Goal: Information Seeking & Learning: Learn about a topic

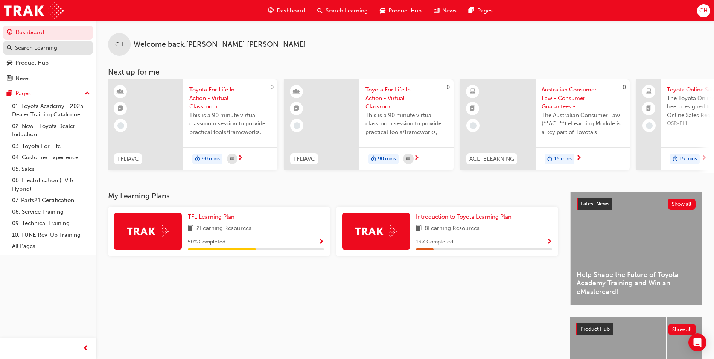
click at [39, 49] on div "Search Learning" at bounding box center [36, 48] width 42 height 9
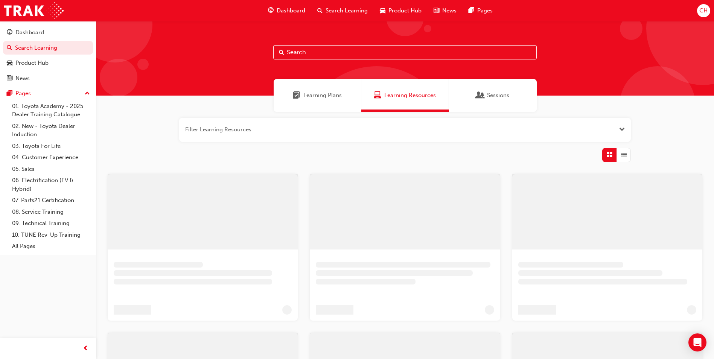
click at [328, 53] on input "text" at bounding box center [405, 52] width 264 height 14
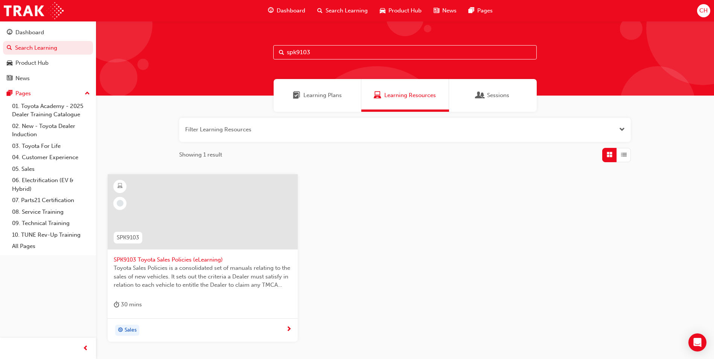
type input "spk9103"
click at [192, 260] on span "SPK9103 Toyota Sales Policies (eLearning)" at bounding box center [203, 260] width 178 height 9
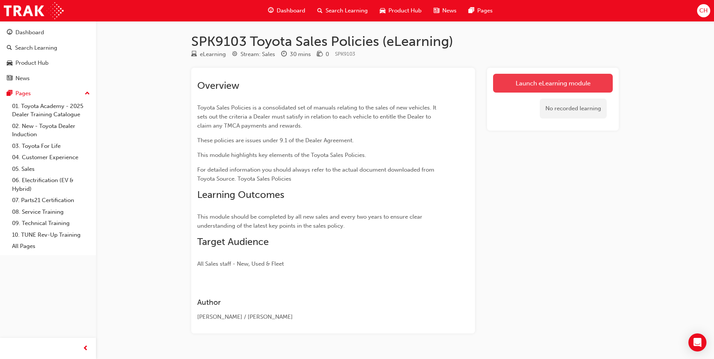
click at [547, 89] on link "Launch eLearning module" at bounding box center [553, 83] width 120 height 19
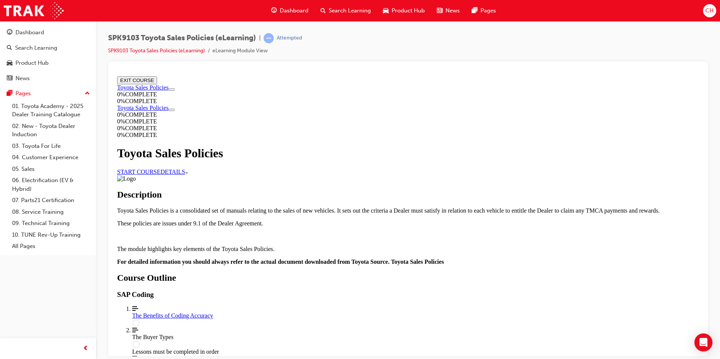
click at [160, 168] on link "START COURSE" at bounding box center [138, 171] width 43 height 6
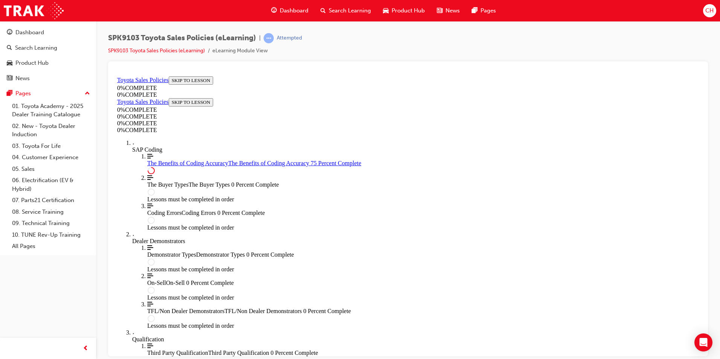
scroll to position [361, 0]
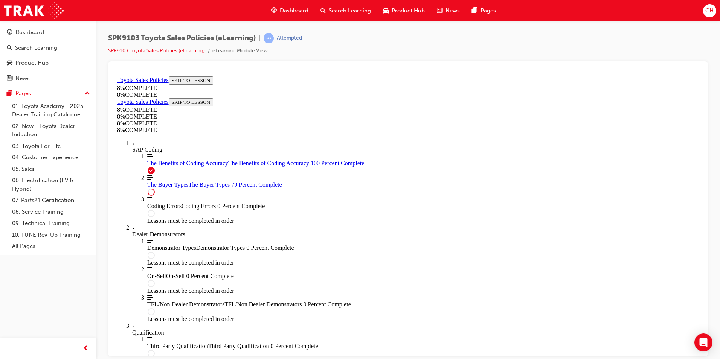
scroll to position [2737, 0]
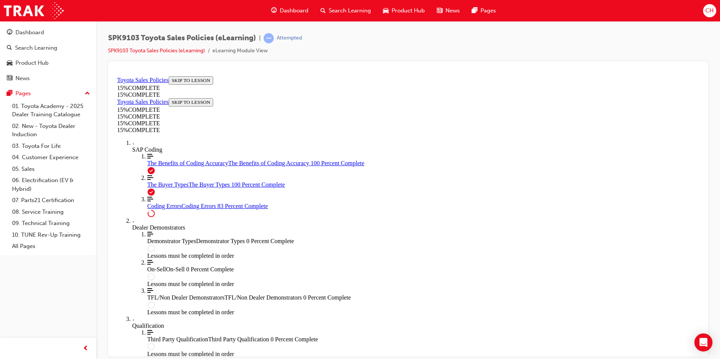
scroll to position [593, 0]
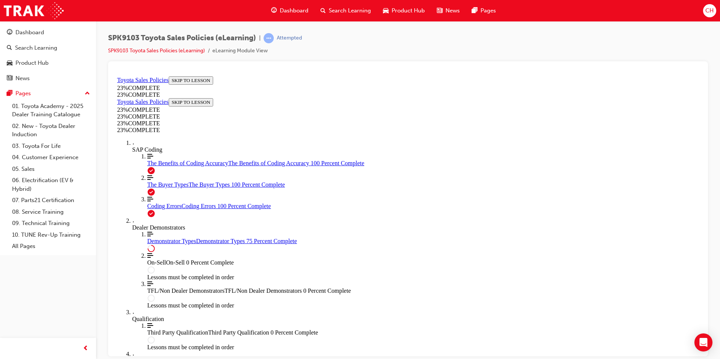
scroll to position [336, 0]
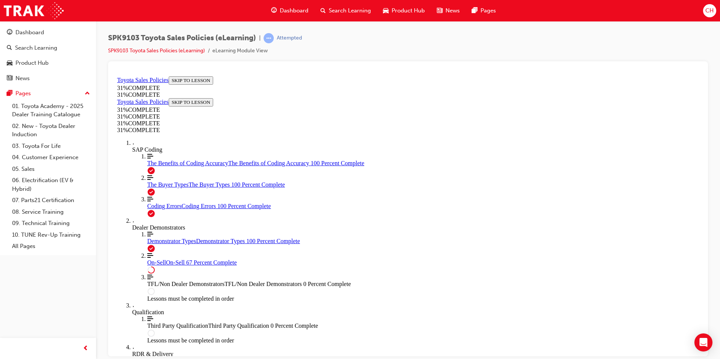
scroll to position [403, 0]
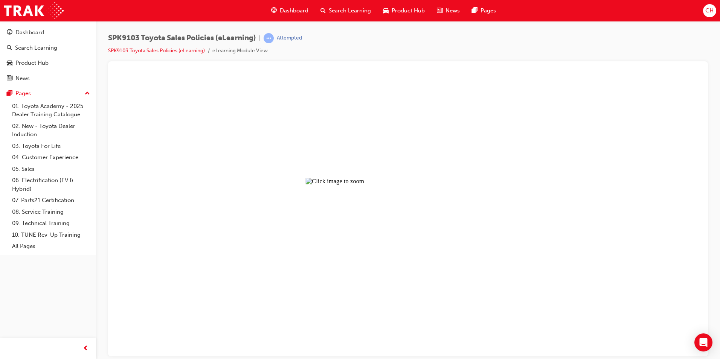
click at [442, 243] on button "Unzoom image" at bounding box center [408, 214] width 588 height 283
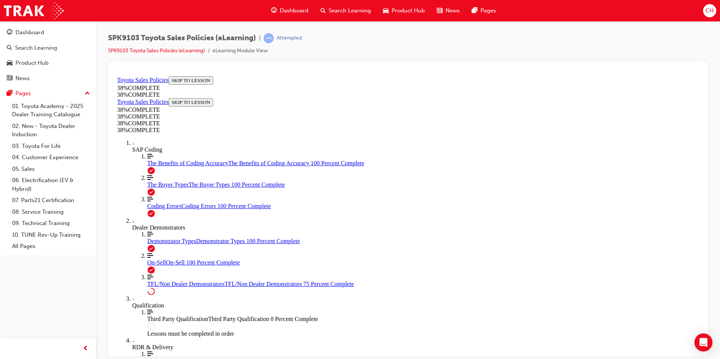
scroll to position [327, 0]
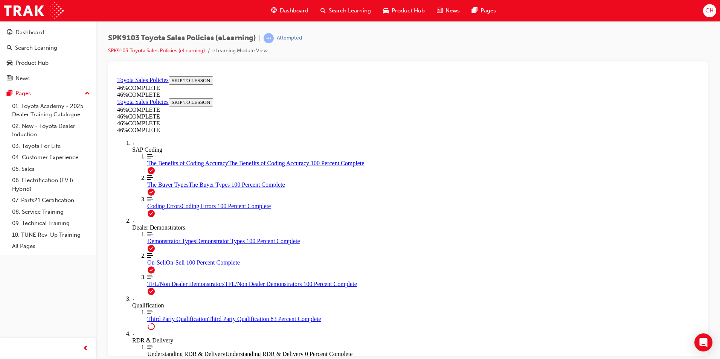
scroll to position [613, 0]
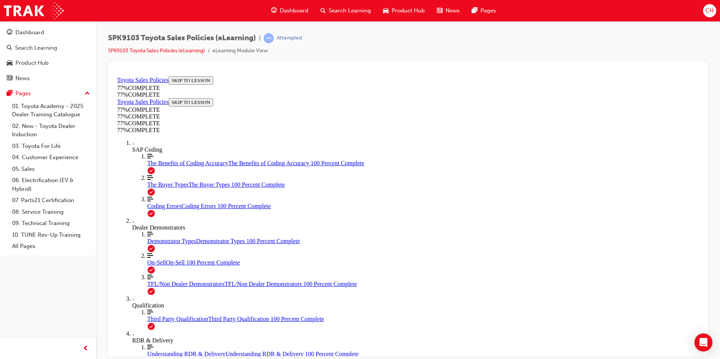
drag, startPoint x: 316, startPoint y: 227, endPoint x: 321, endPoint y: 240, distance: 14.0
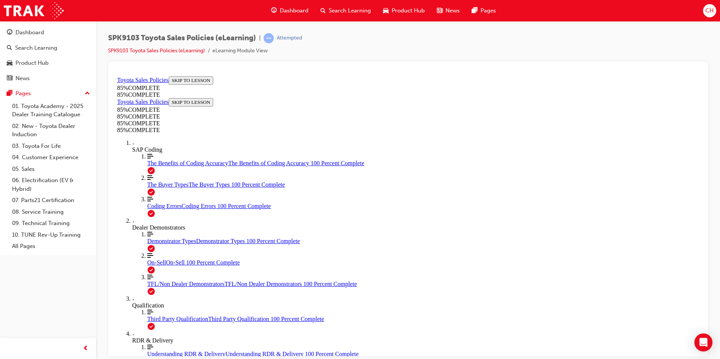
drag, startPoint x: 462, startPoint y: 170, endPoint x: 360, endPoint y: 253, distance: 131.7
drag, startPoint x: 460, startPoint y: 168, endPoint x: 377, endPoint y: 256, distance: 121.0
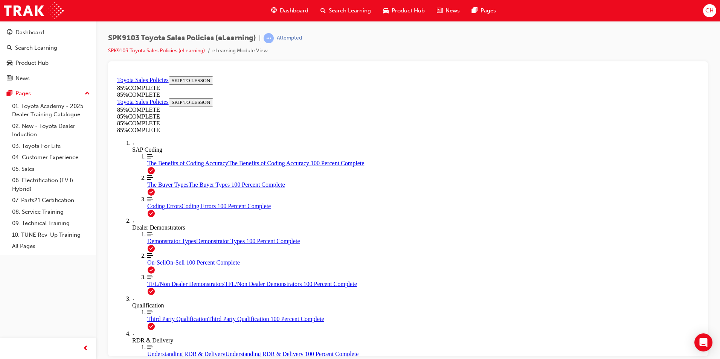
drag, startPoint x: 455, startPoint y: 160, endPoint x: 367, endPoint y: 257, distance: 130.4
drag, startPoint x: 461, startPoint y: 176, endPoint x: 539, endPoint y: 260, distance: 114.6
drag, startPoint x: 445, startPoint y: 156, endPoint x: 352, endPoint y: 243, distance: 128.1
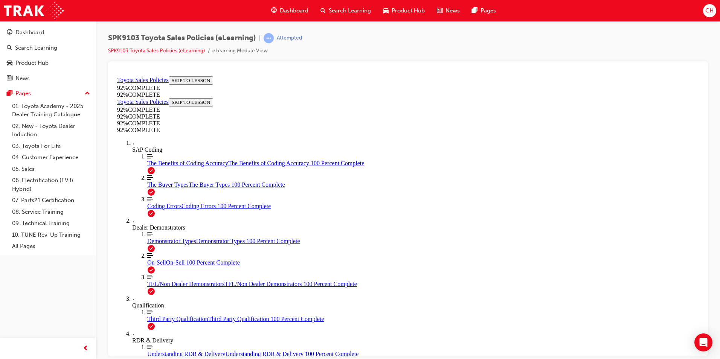
scroll to position [65, 0]
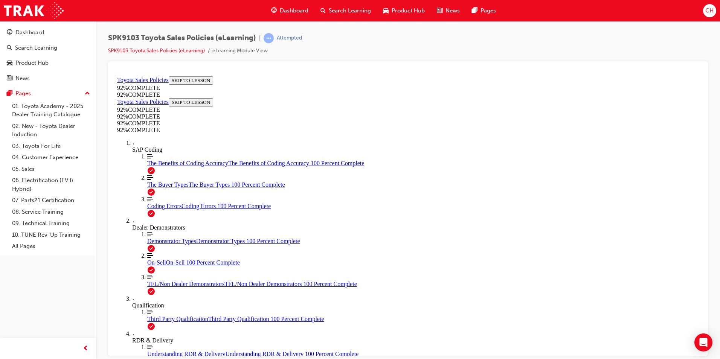
scroll to position [106, 0]
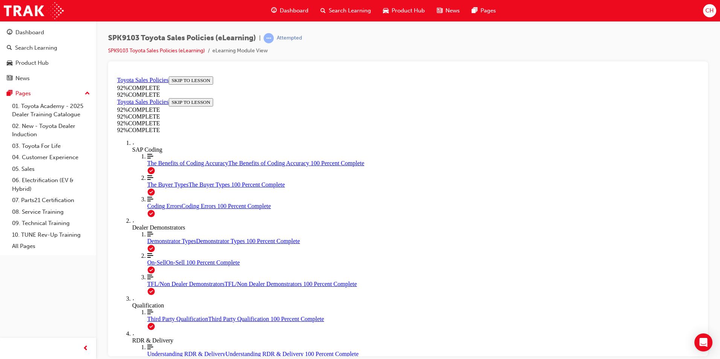
scroll to position [27, 0]
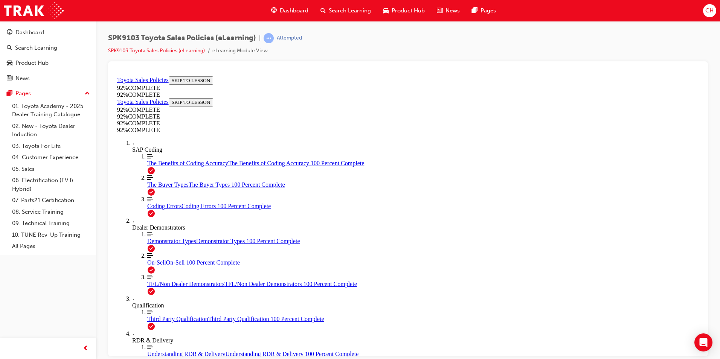
scroll to position [27, 0]
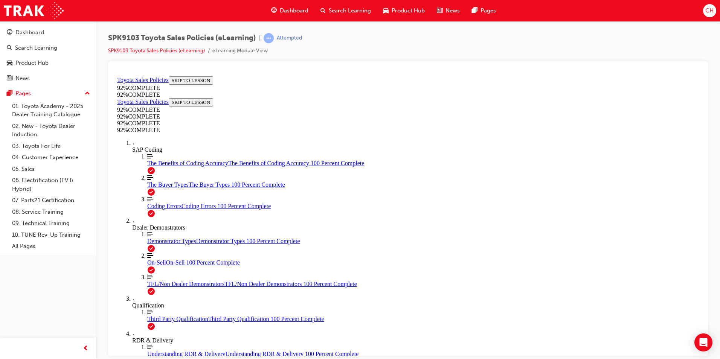
drag, startPoint x: 444, startPoint y: 241, endPoint x: 444, endPoint y: 248, distance: 7.5
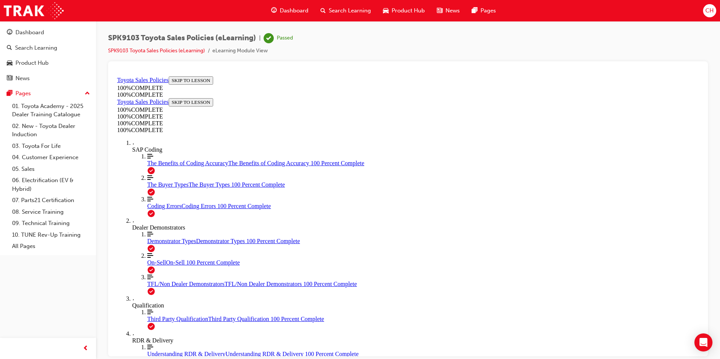
scroll to position [103, 0]
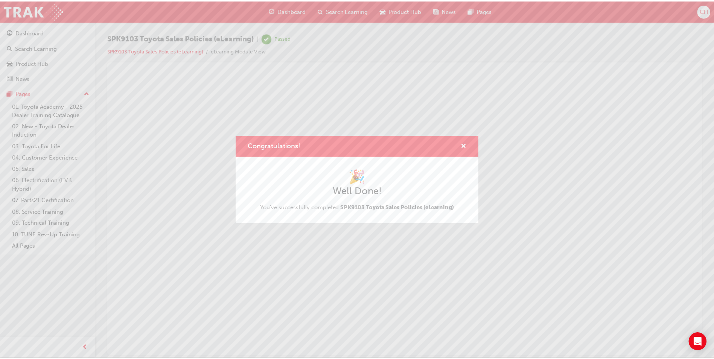
scroll to position [0, 0]
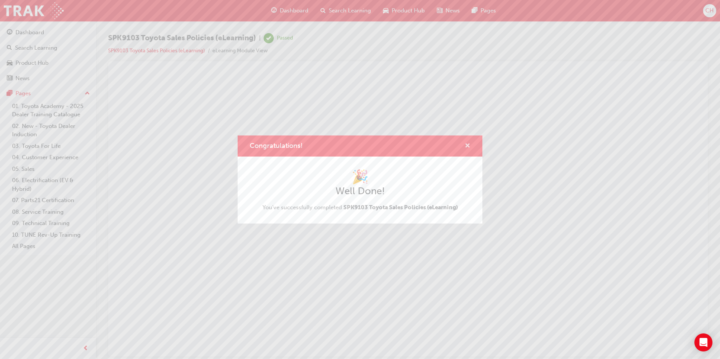
click at [467, 144] on span "cross-icon" at bounding box center [468, 146] width 6 height 7
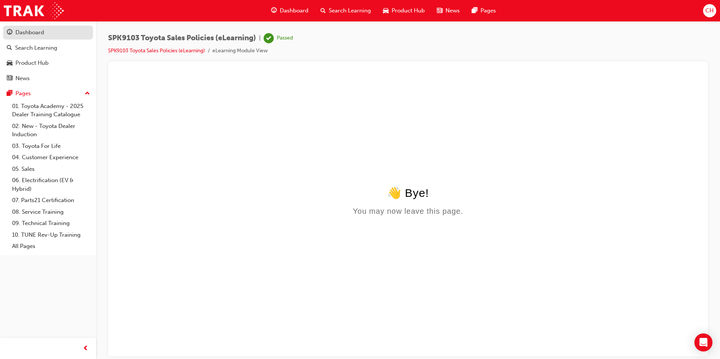
click at [31, 38] on link "Dashboard" at bounding box center [48, 33] width 90 height 14
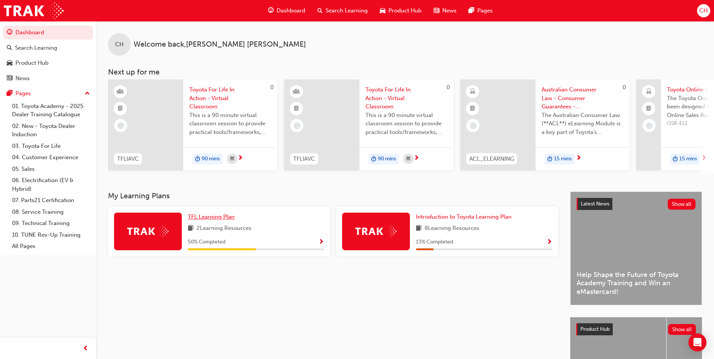
click at [226, 218] on span "TFL Learning Plan" at bounding box center [211, 217] width 47 height 7
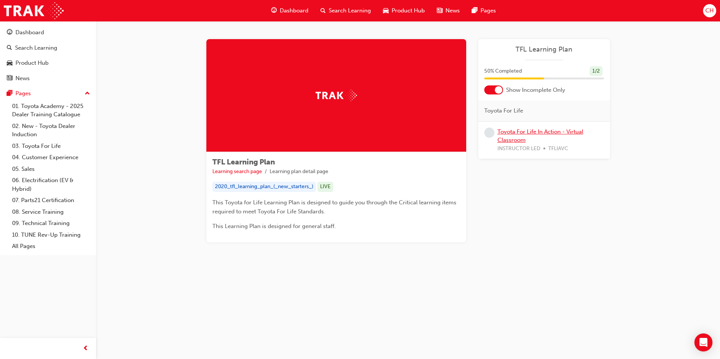
click at [519, 140] on link "Toyota For Life In Action - Virtual Classroom" at bounding box center [540, 135] width 86 height 15
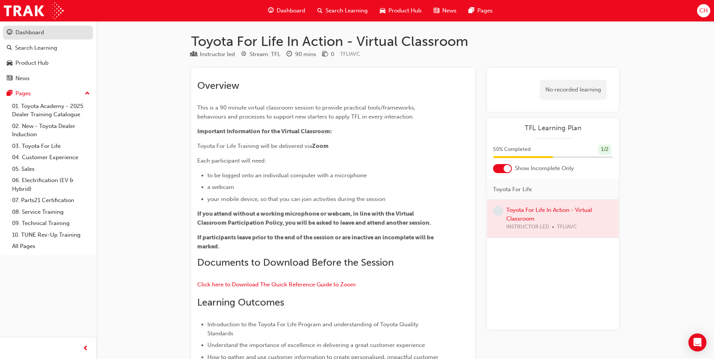
click at [46, 35] on div "Dashboard" at bounding box center [48, 32] width 82 height 9
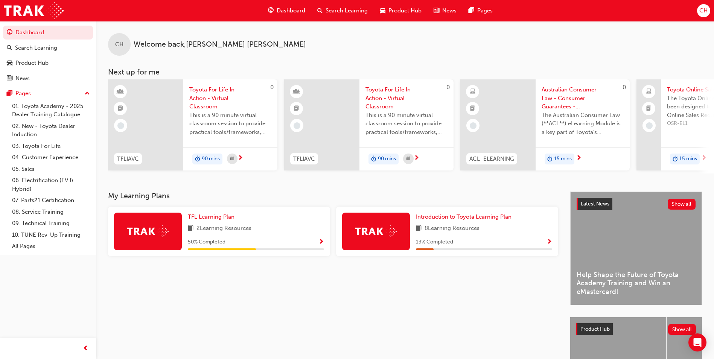
click at [441, 214] on div "Introduction to Toyota Learning Plan 8 Learning Resources 13 % Completed" at bounding box center [447, 232] width 222 height 50
click at [446, 219] on span "Introduction to Toyota Learning Plan" at bounding box center [464, 217] width 96 height 7
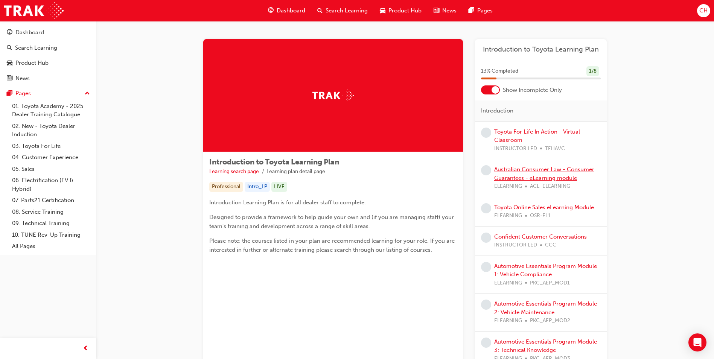
click at [539, 166] on link "Australian Consumer Law - Consumer Guarantees - eLearning module" at bounding box center [544, 173] width 100 height 15
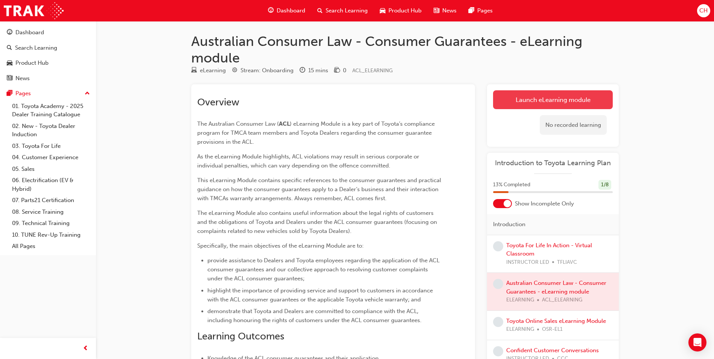
click at [556, 93] on link "Launch eLearning module" at bounding box center [553, 99] width 120 height 19
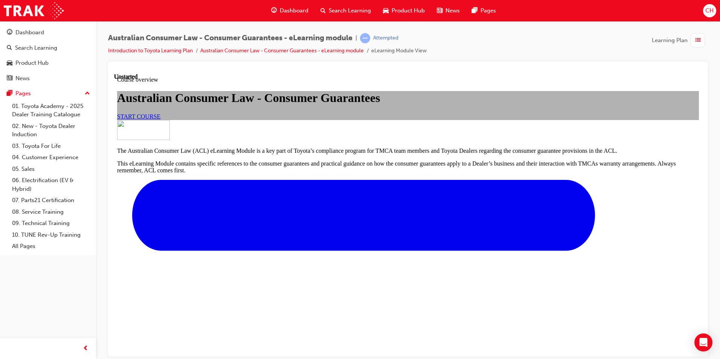
click at [160, 119] on span "START COURSE" at bounding box center [138, 116] width 43 height 6
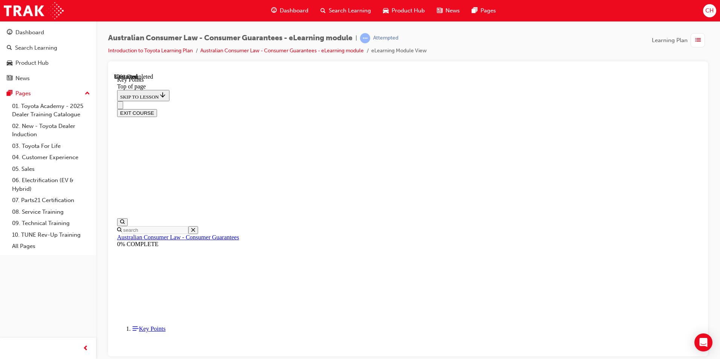
scroll to position [287, 0]
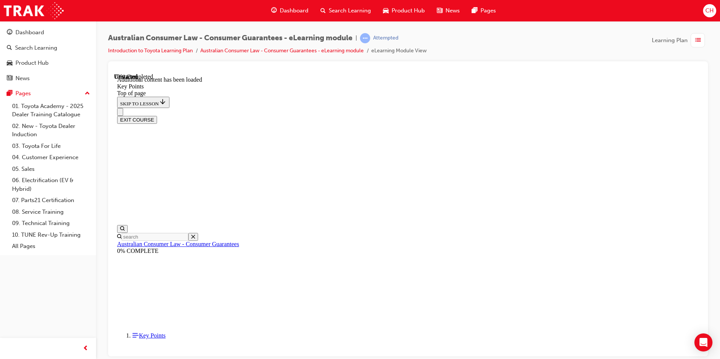
scroll to position [969, 0]
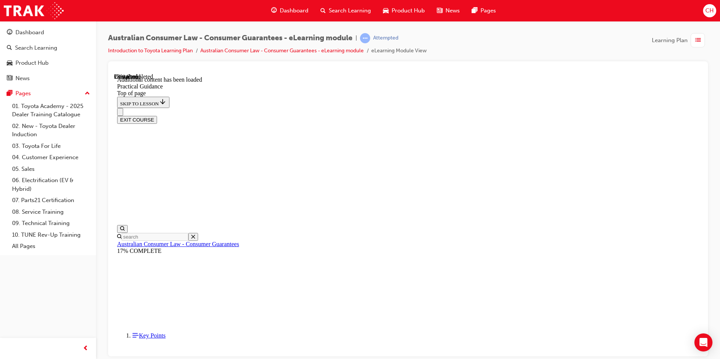
scroll to position [370, 0]
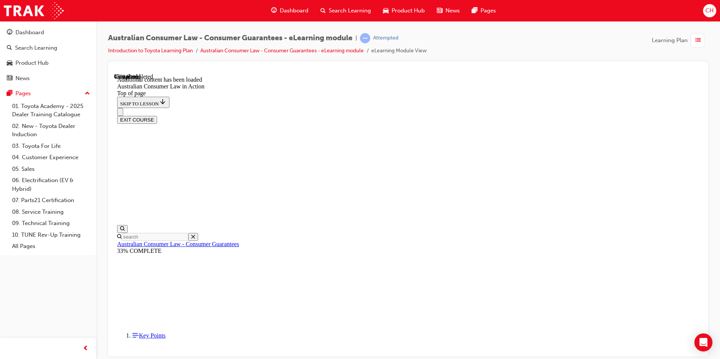
scroll to position [700, 0]
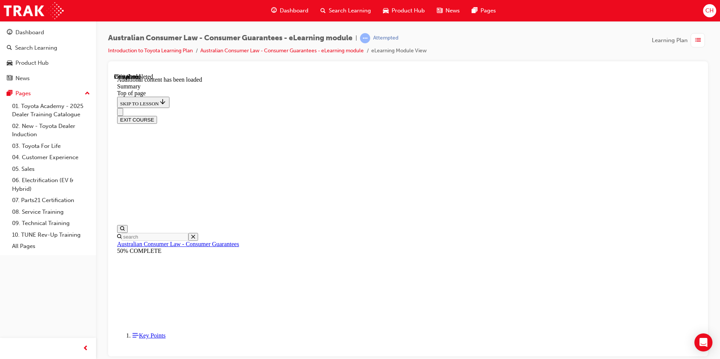
scroll to position [228, 0]
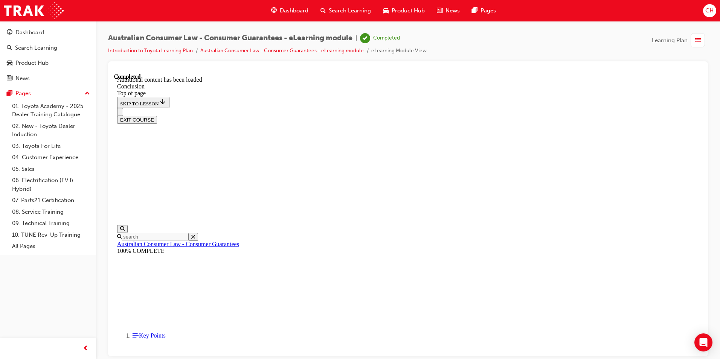
scroll to position [44, 0]
click at [157, 116] on button "EXIT COURSE" at bounding box center [137, 120] width 40 height 8
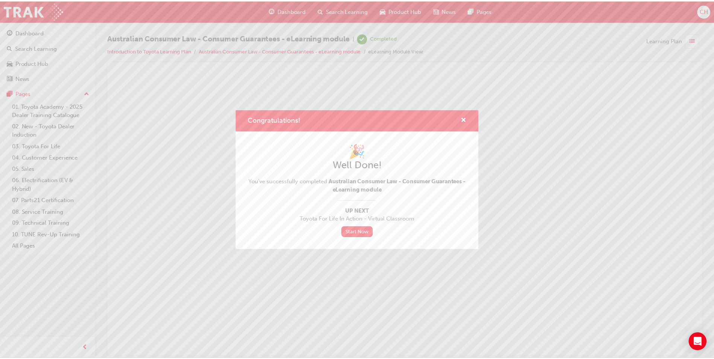
scroll to position [0, 0]
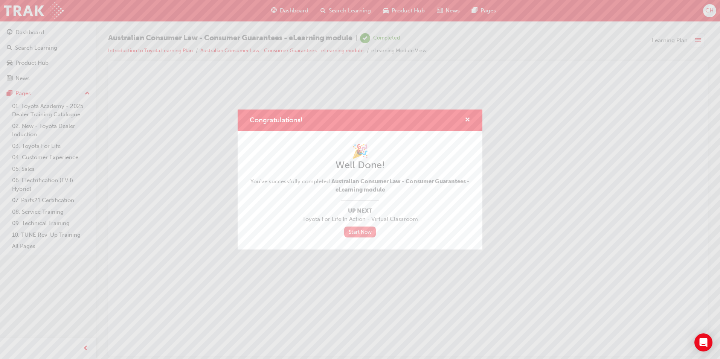
click at [368, 233] on link "Start Now" at bounding box center [360, 232] width 32 height 11
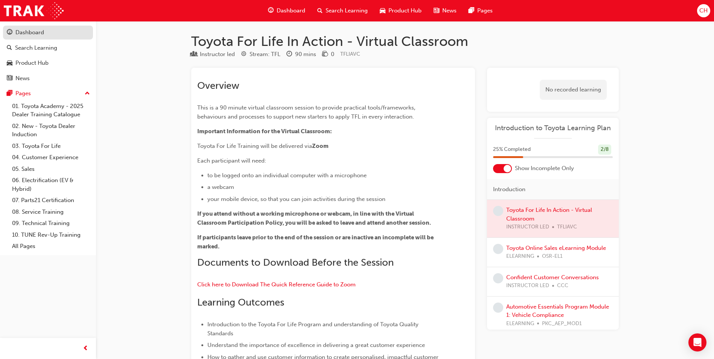
click at [51, 33] on div "Dashboard" at bounding box center [48, 32] width 82 height 9
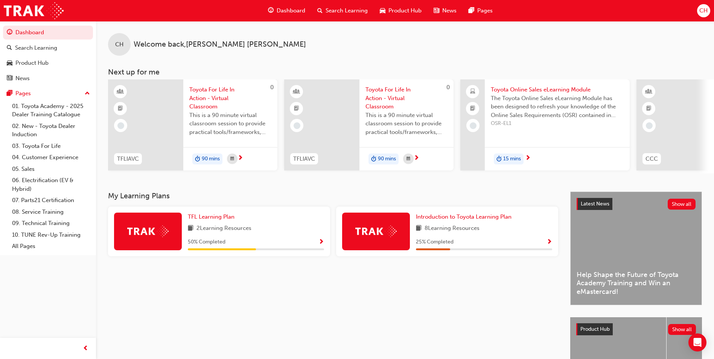
click at [513, 137] on div "Toyota Online Sales eLearning Module The Toyota Online Sales eLearning Module h…" at bounding box center [557, 124] width 145 height 91
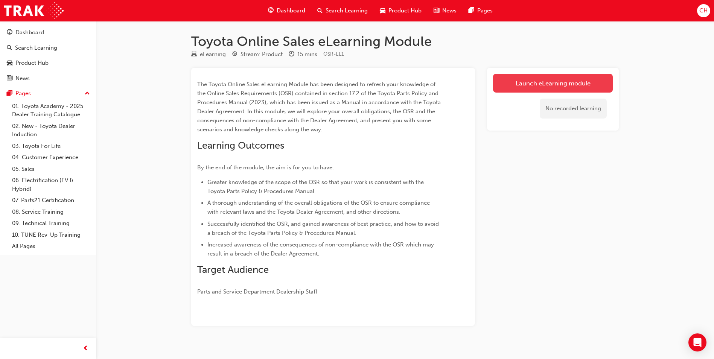
click at [526, 82] on link "Launch eLearning module" at bounding box center [553, 83] width 120 height 19
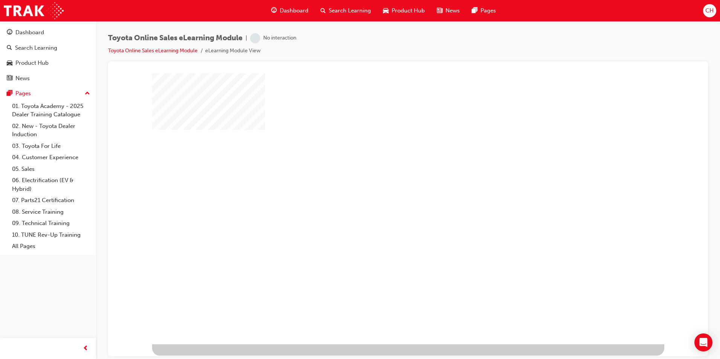
click at [386, 187] on div "play" at bounding box center [386, 187] width 0 height 0
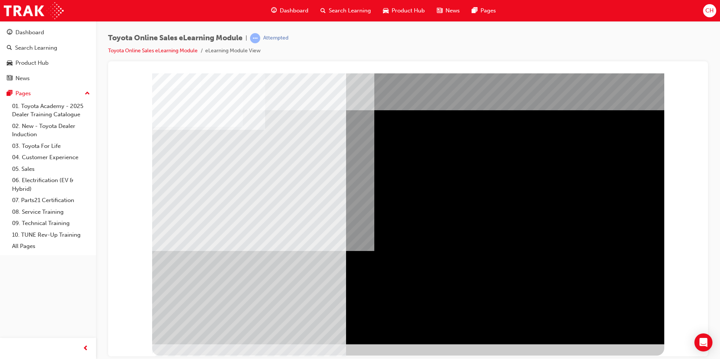
click at [52, 292] on div "Dashboard Search Learning Product Hub News Pages Pages 01. Toyota Academy - 202…" at bounding box center [48, 170] width 96 height 340
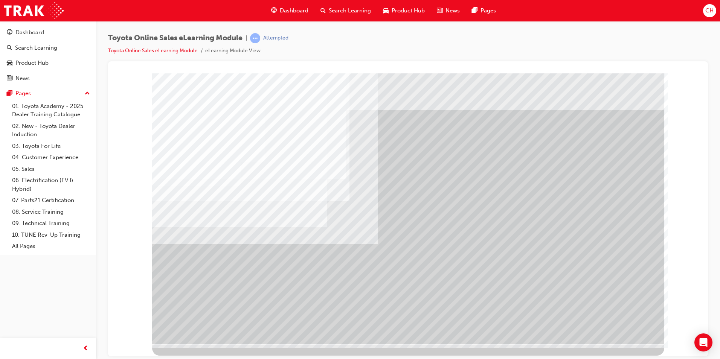
click at [58, 291] on div "Dashboard Search Learning Product Hub News Pages Pages 01. Toyota Academy - 202…" at bounding box center [48, 170] width 96 height 340
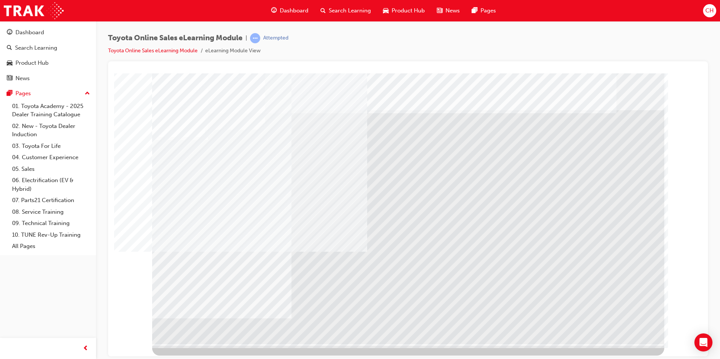
drag, startPoint x: 194, startPoint y: 272, endPoint x: 198, endPoint y: 273, distance: 4.2
